Goal: Check status: Check status

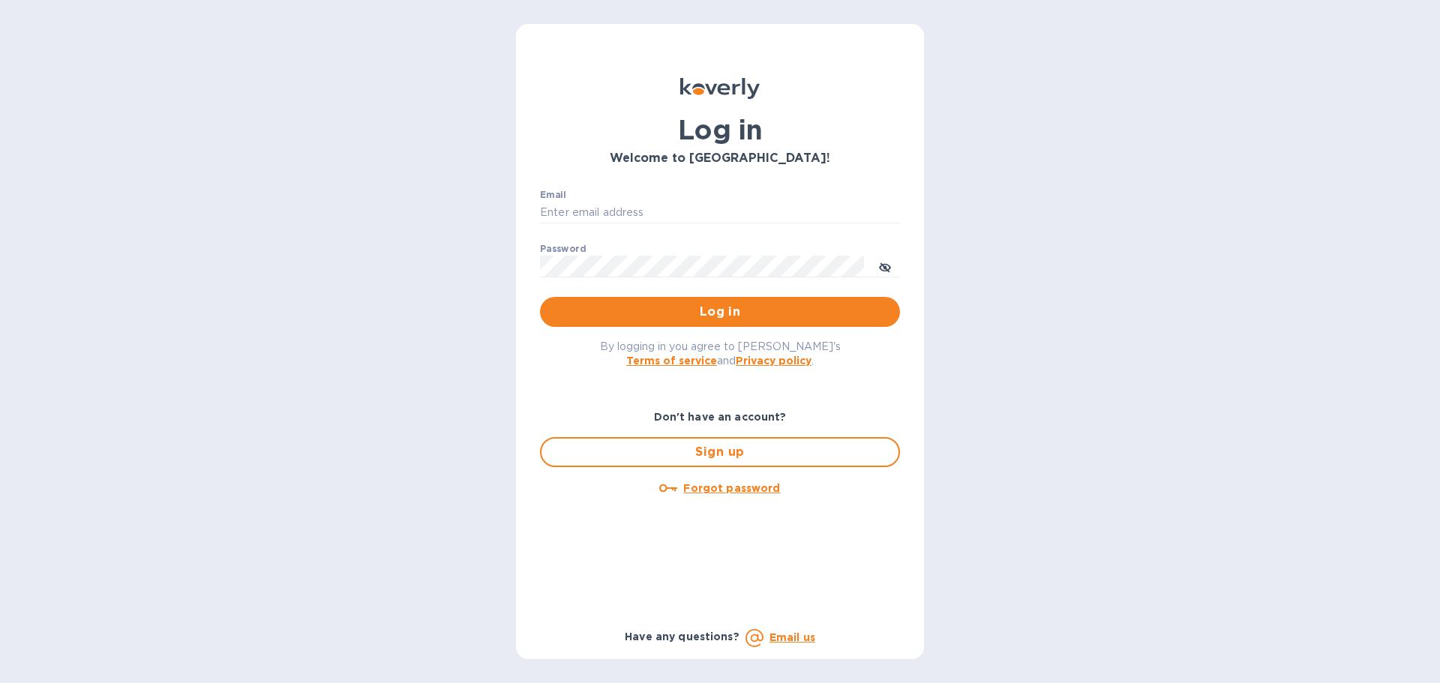
click at [648, 199] on div "Email ​" at bounding box center [720, 217] width 360 height 54
click at [643, 208] on input "Email" at bounding box center [720, 213] width 360 height 22
type input "sean.betts@veritasglobaltrans.com"
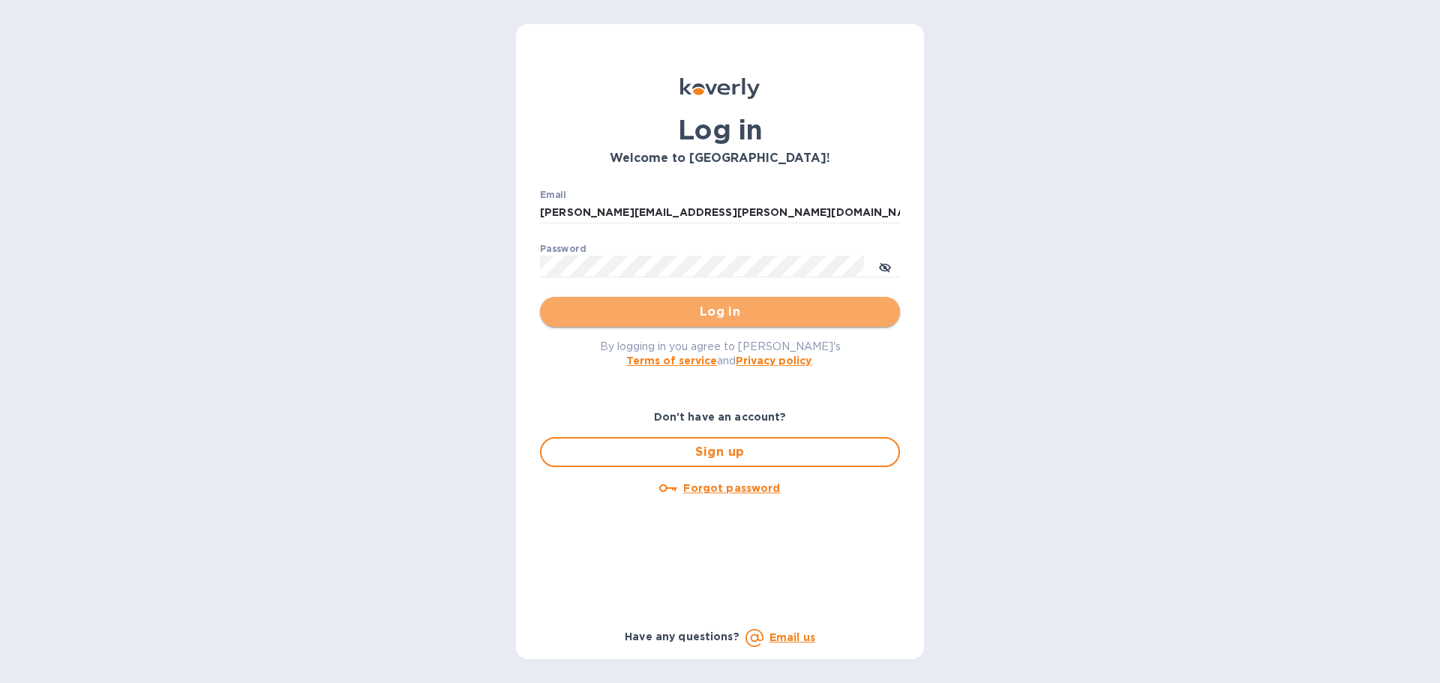
click at [729, 313] on span "Log in" at bounding box center [720, 312] width 336 height 18
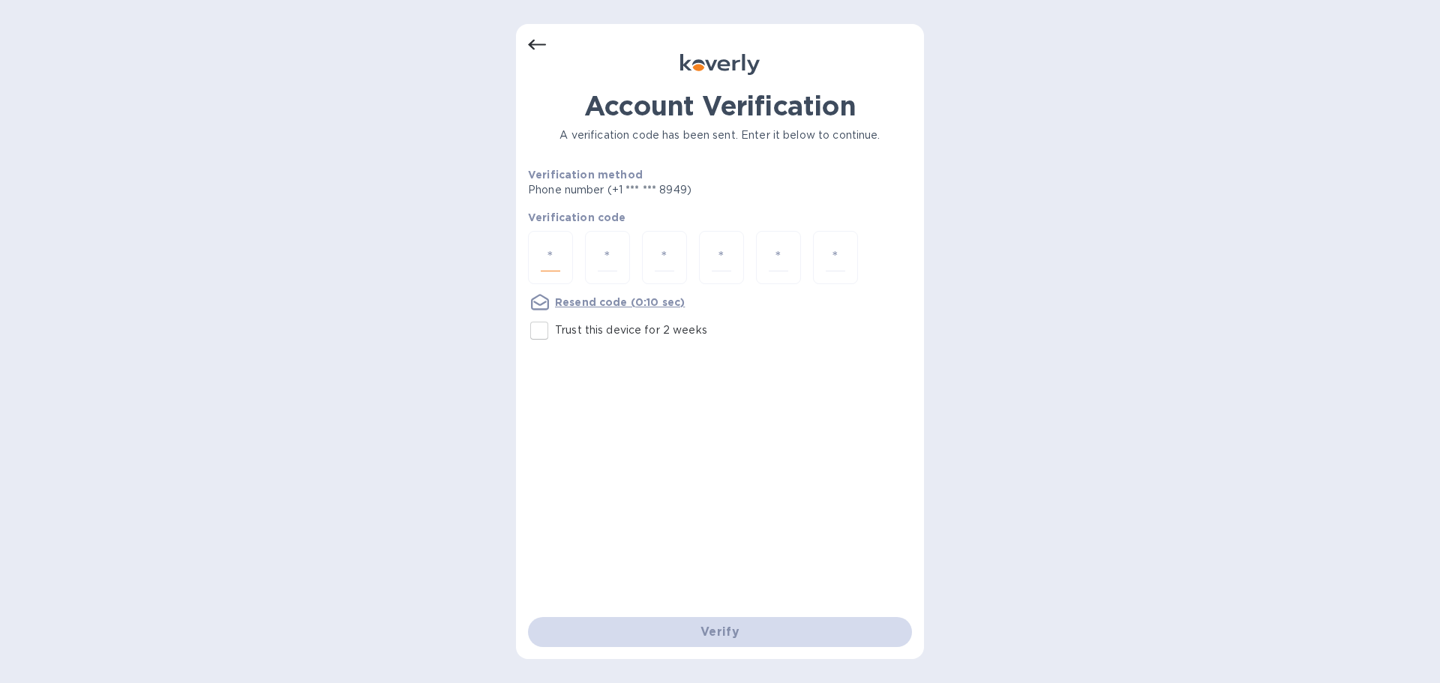
click at [553, 263] on input "number" at bounding box center [550, 258] width 19 height 28
type input "2"
type input "1"
type input "7"
type input "5"
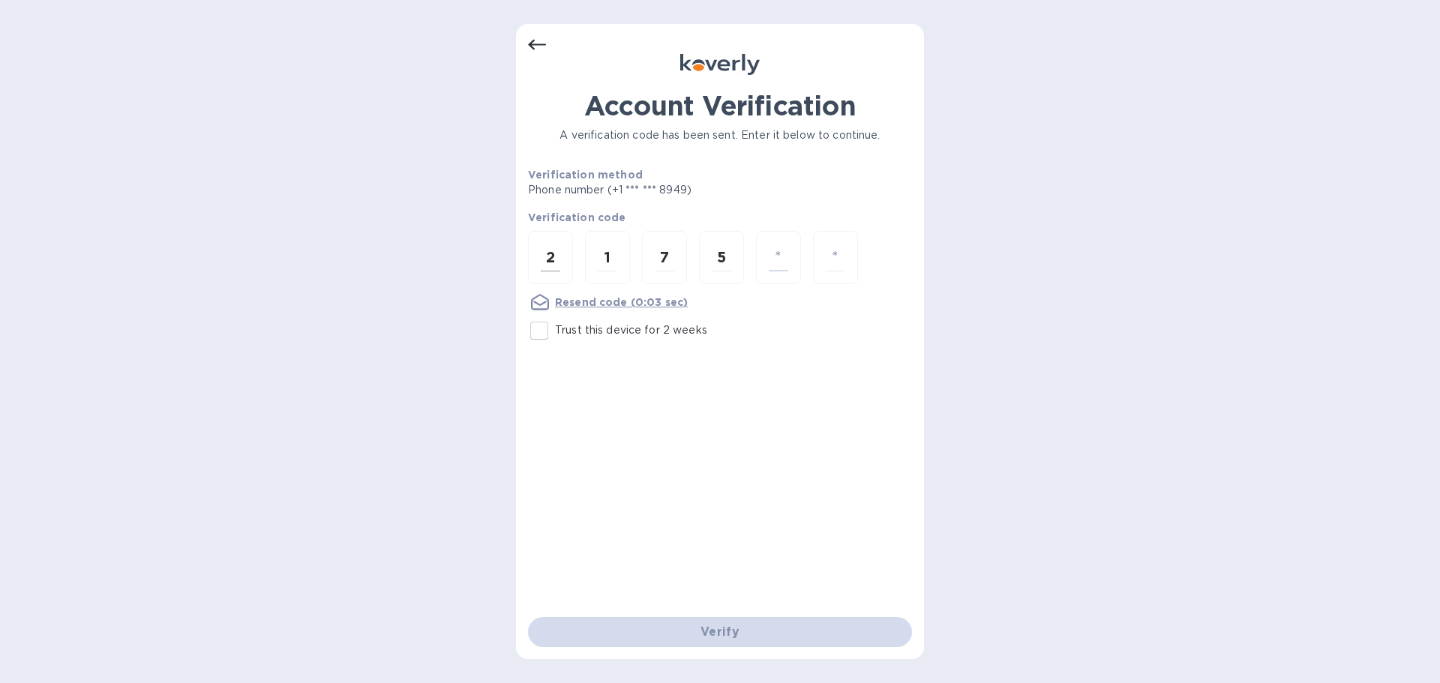
type input "9"
type input "4"
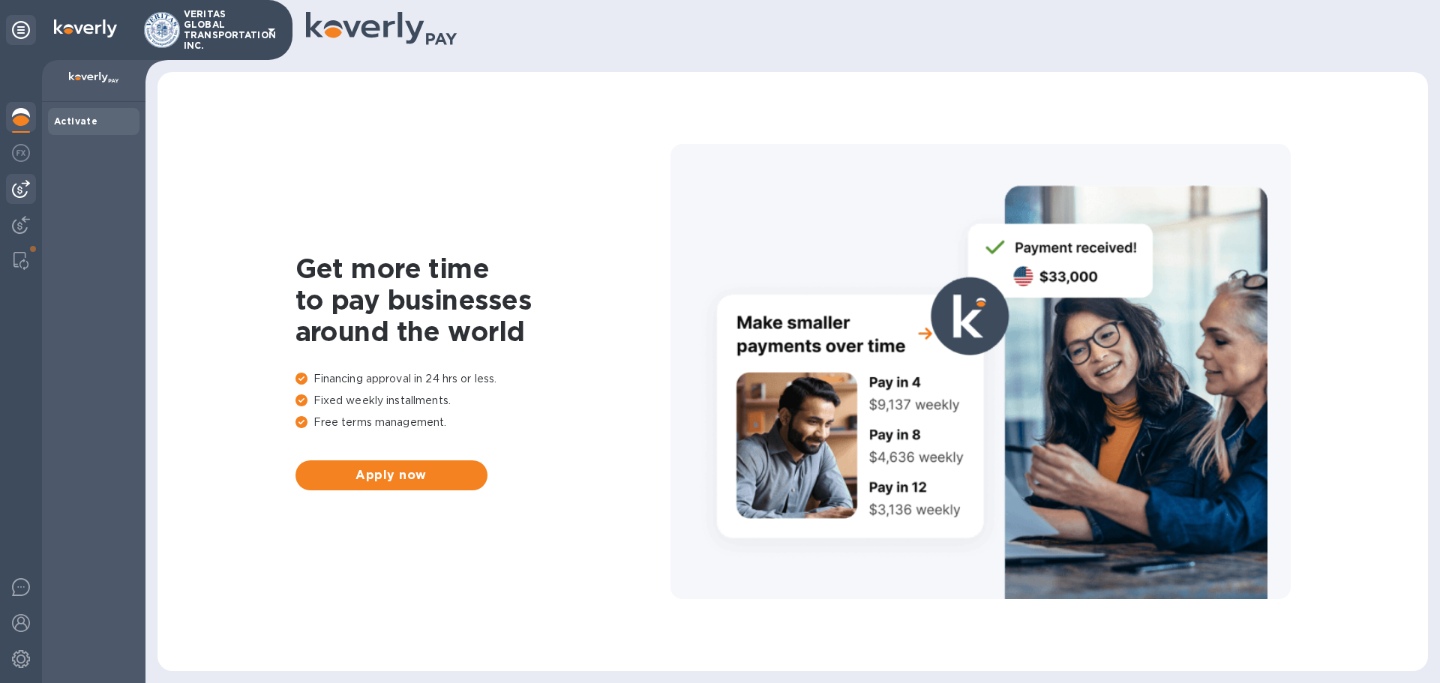
click at [22, 193] on img at bounding box center [21, 189] width 18 height 18
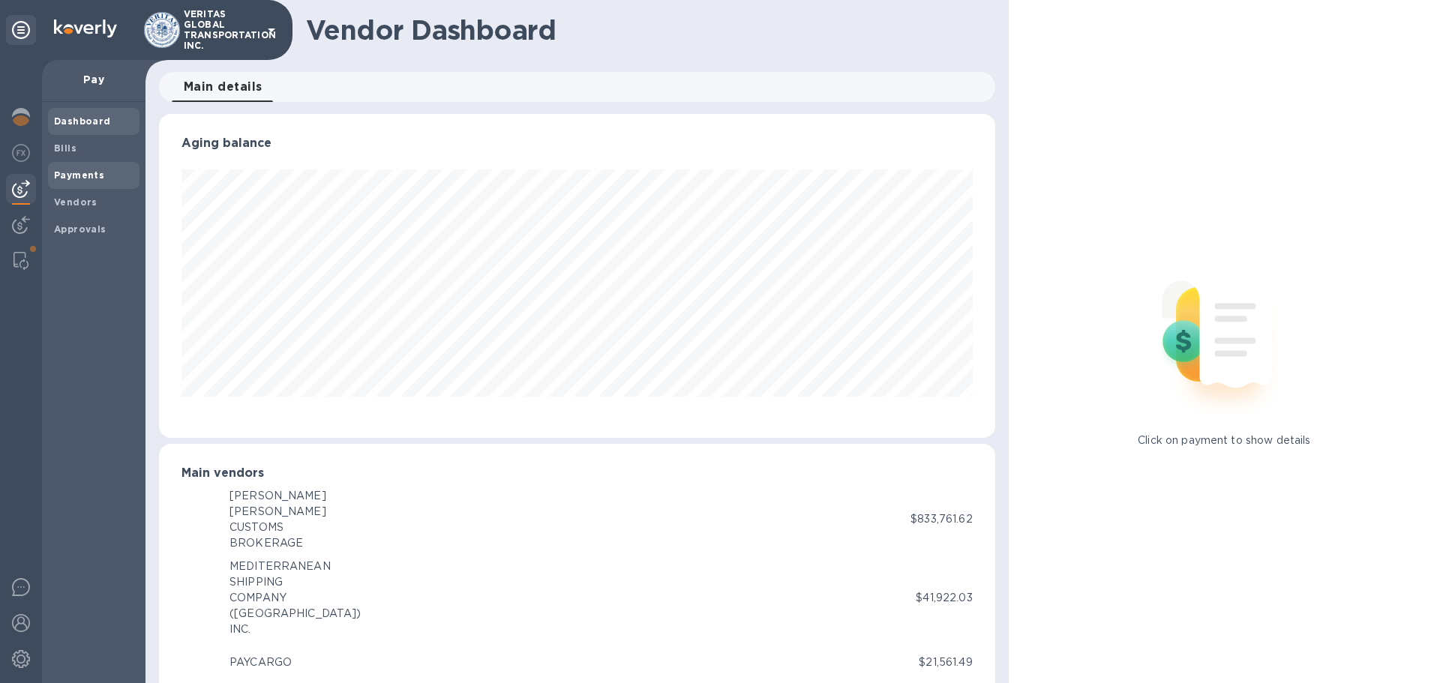
scroll to position [749437, 748931]
click at [83, 179] on b "Payments" at bounding box center [79, 174] width 50 height 11
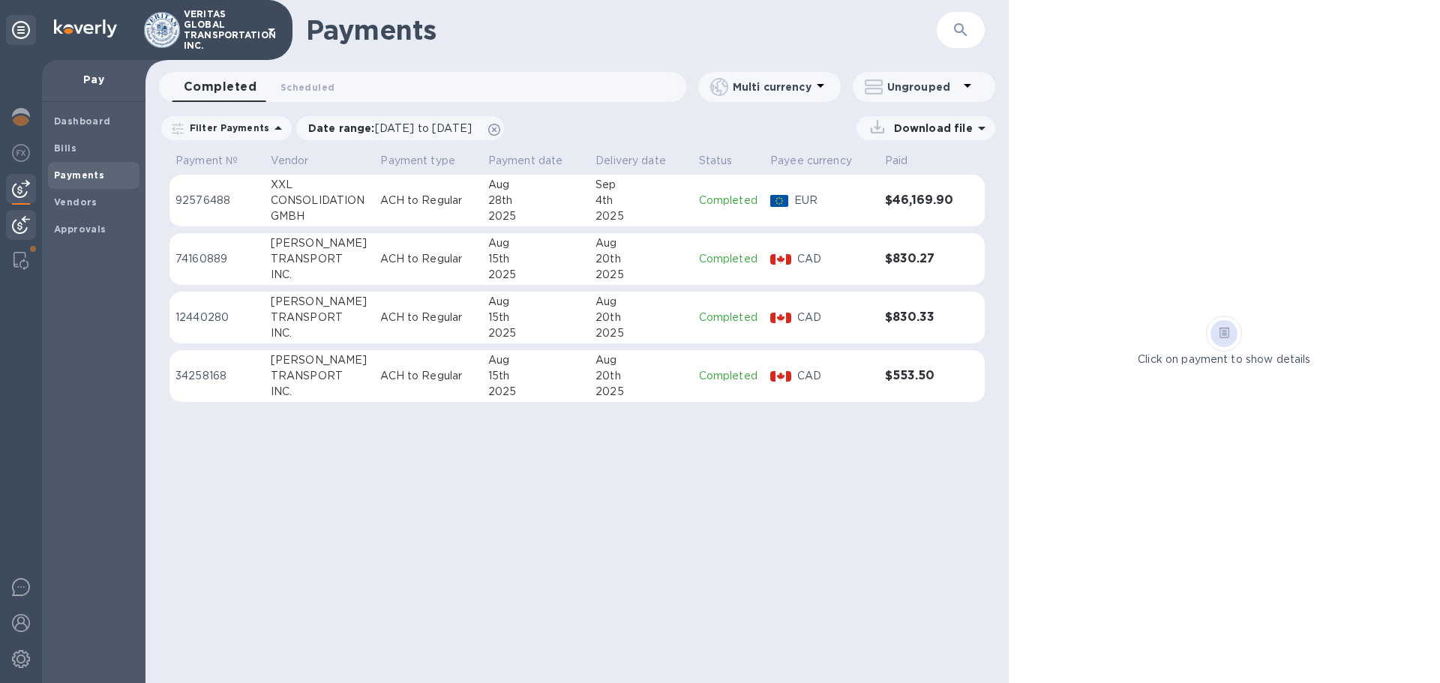
click at [28, 228] on img at bounding box center [21, 225] width 18 height 18
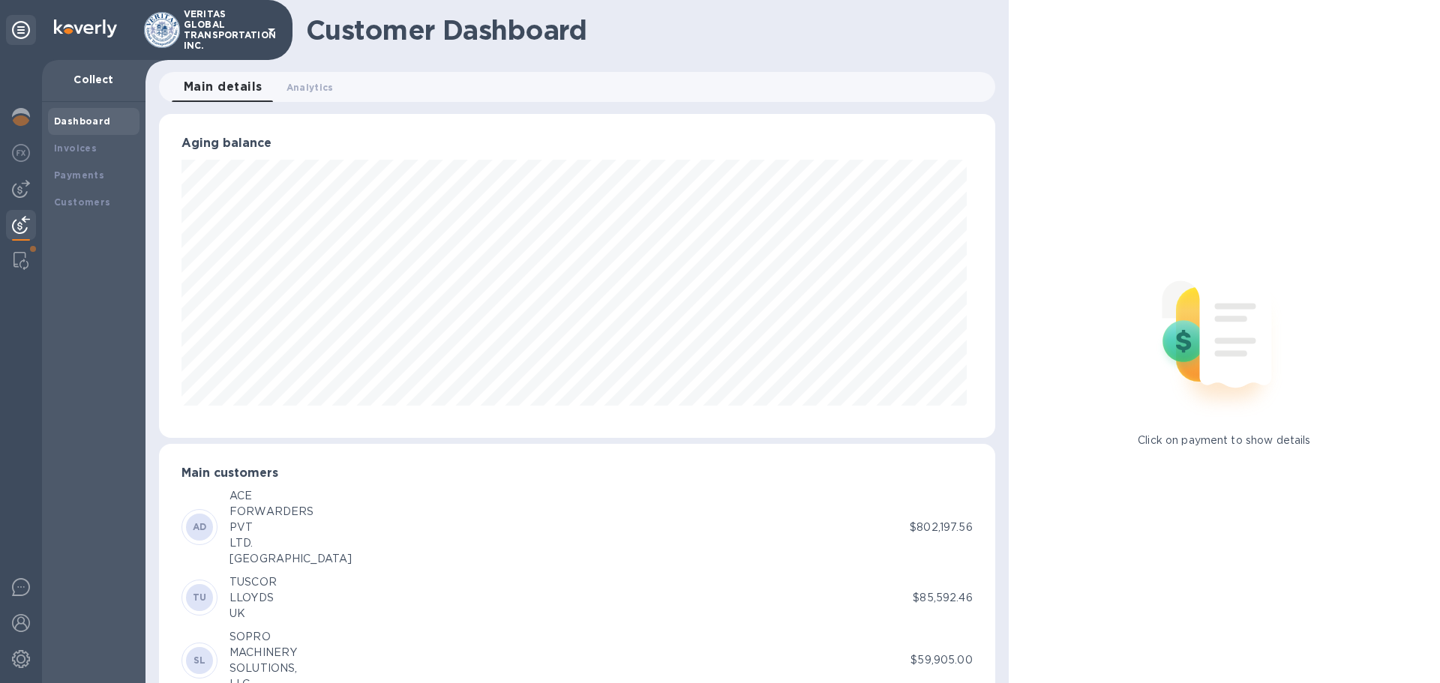
scroll to position [749437, 748931]
click at [65, 175] on b "Payments" at bounding box center [79, 174] width 50 height 11
